Goal: Task Accomplishment & Management: Complete application form

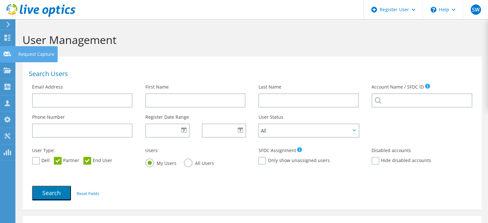
click at [9, 51] on icon at bounding box center [8, 54] width 8 height 6
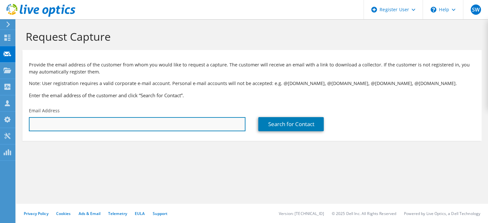
click at [46, 123] on input "text" at bounding box center [137, 124] width 217 height 14
paste input "adel.nagaria@humber.ca"
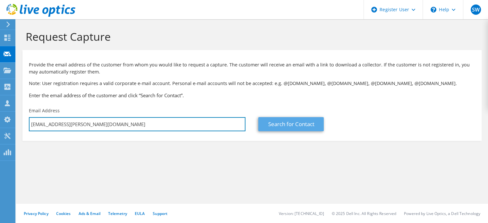
type input "adel.nagaria@humber.ca"
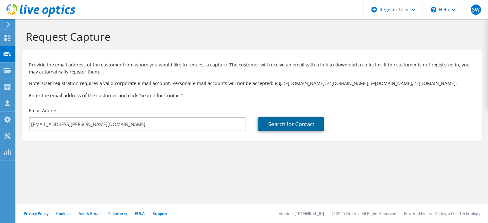
click at [273, 122] on link "Search for Contact" at bounding box center [290, 124] width 65 height 14
type input "HUMBER COLLEGE"
type input "Adel"
type input "Nagaria"
type input "[GEOGRAPHIC_DATA]"
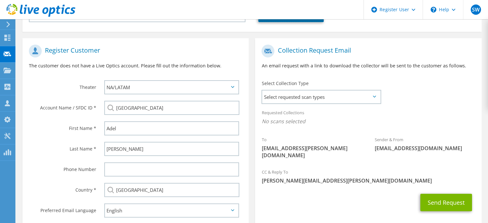
scroll to position [119, 0]
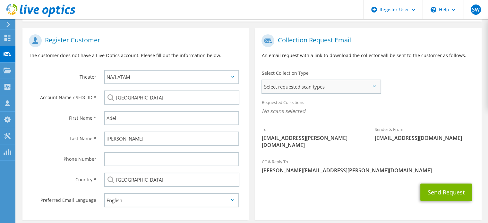
click at [329, 84] on span "Select requested scan types" at bounding box center [321, 86] width 118 height 13
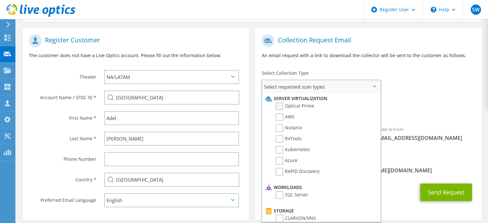
click at [283, 105] on label "Optical Prime" at bounding box center [295, 106] width 39 height 8
click at [0, 0] on input "Optical Prime" at bounding box center [0, 0] width 0 height 0
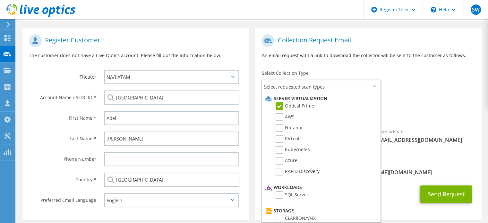
click at [413, 93] on div "To adel.nagaria@humber.ca Sender & From liveoptics@liveoptics.com" at bounding box center [368, 94] width 226 height 126
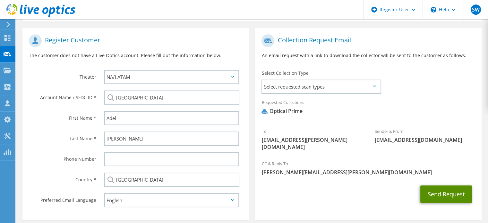
click at [444, 188] on button "Send Request" at bounding box center [447, 194] width 52 height 17
